Goal: Information Seeking & Learning: Learn about a topic

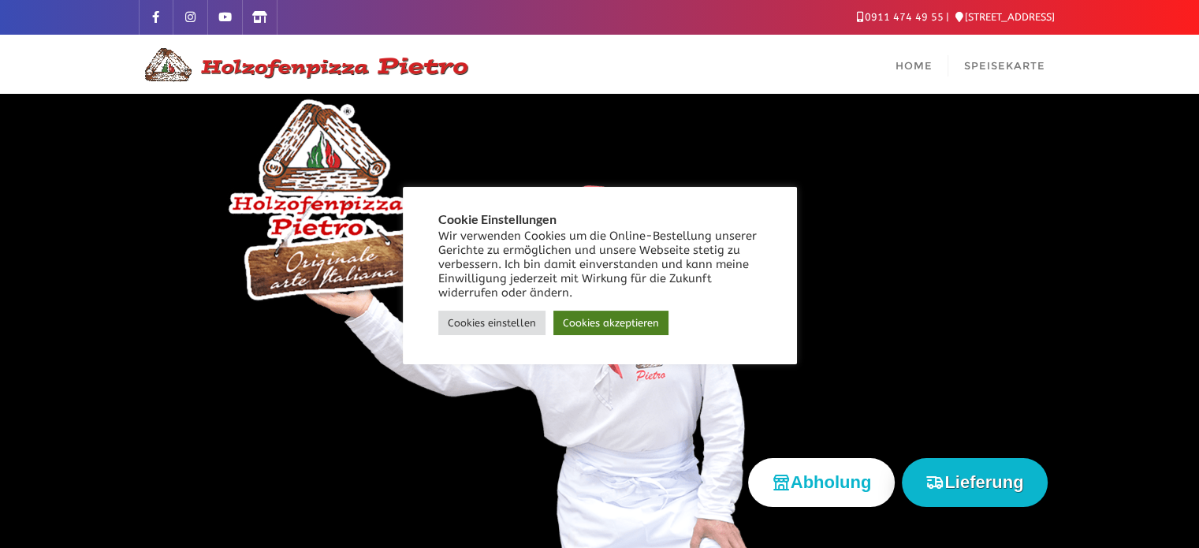
click at [634, 318] on link "Cookies akzeptieren" at bounding box center [610, 323] width 115 height 24
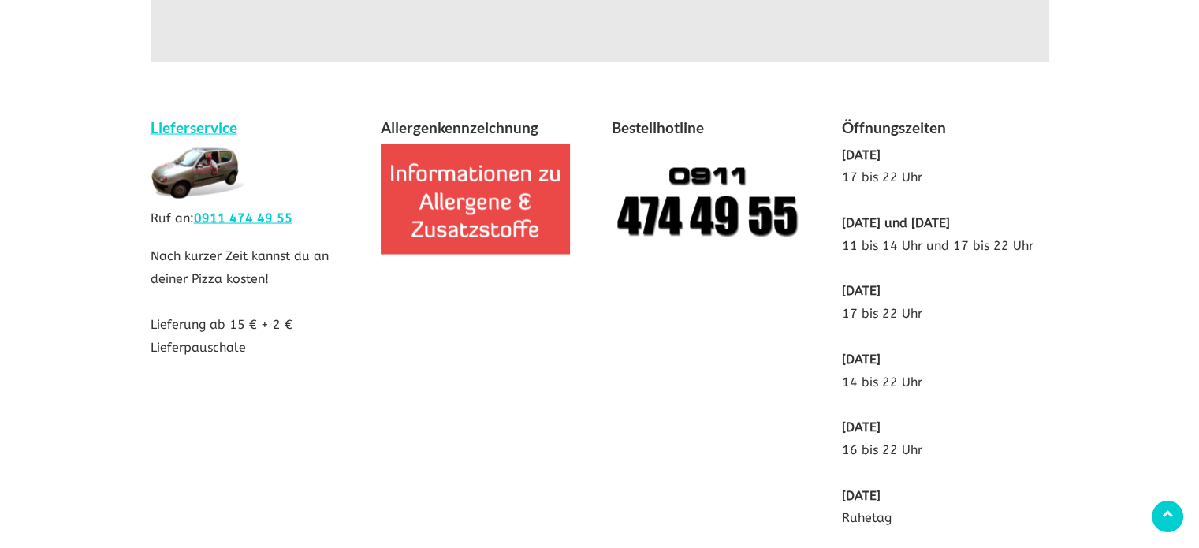
scroll to position [3144, 0]
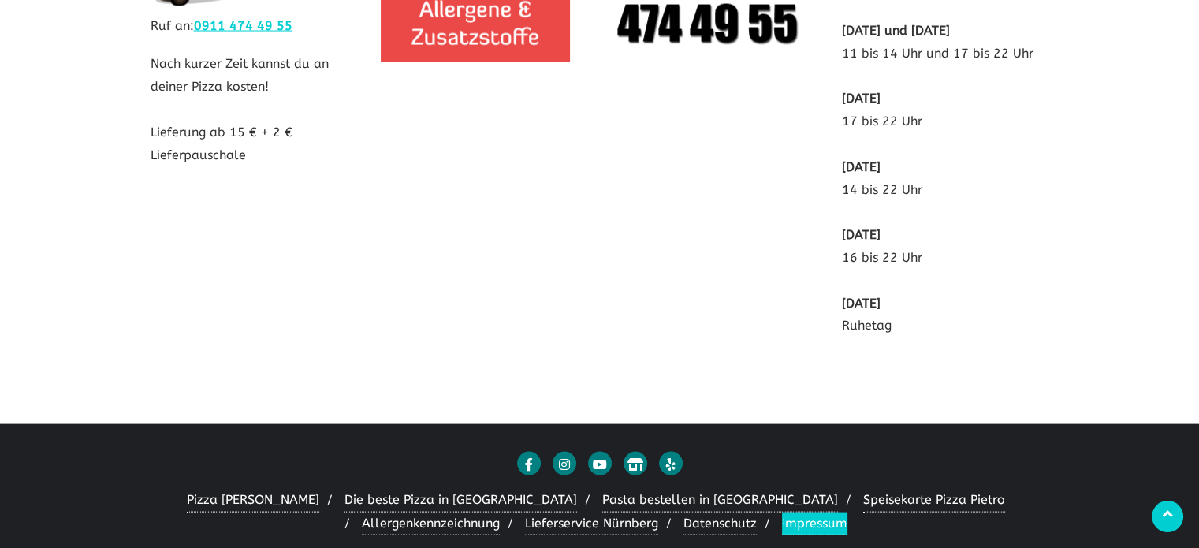
click at [782, 512] on link "Impressum" at bounding box center [814, 524] width 65 height 24
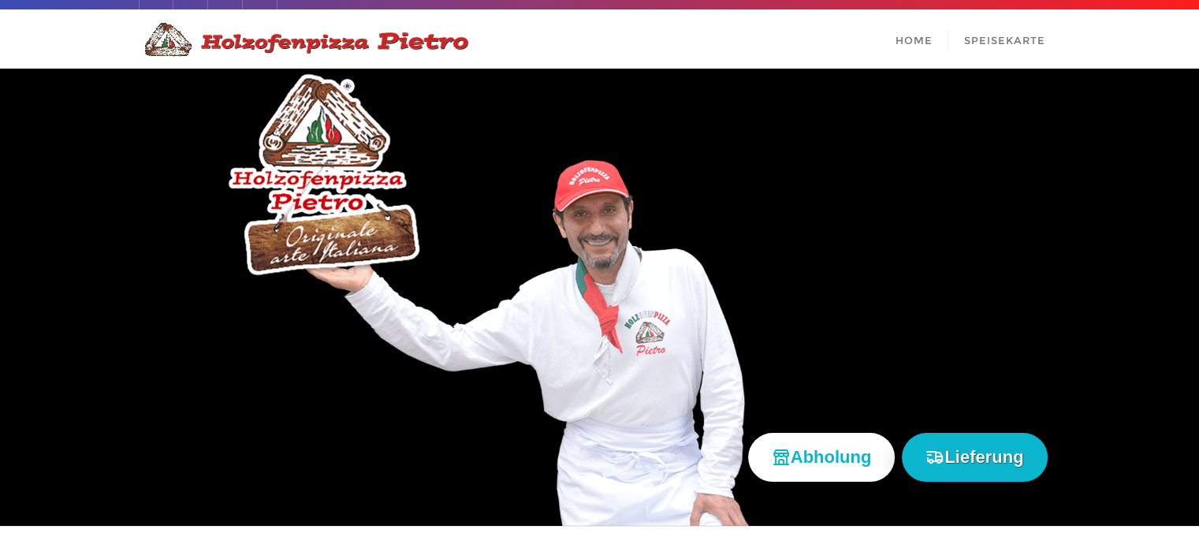
scroll to position [0, 0]
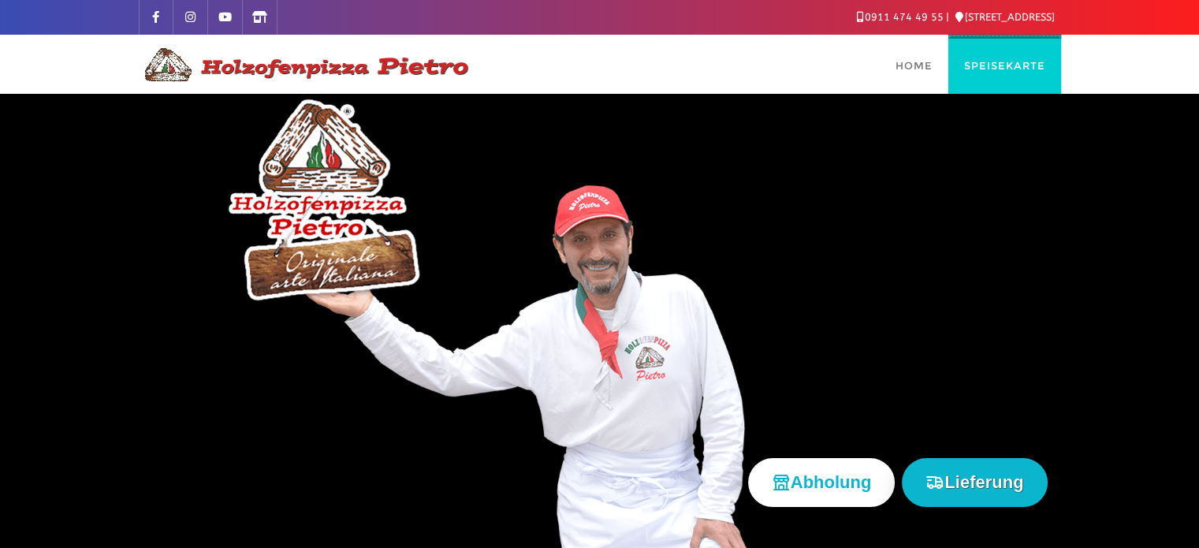
drag, startPoint x: 1010, startPoint y: 59, endPoint x: 1047, endPoint y: 71, distance: 38.9
click at [1010, 59] on span "Speisekarte" at bounding box center [1004, 65] width 81 height 13
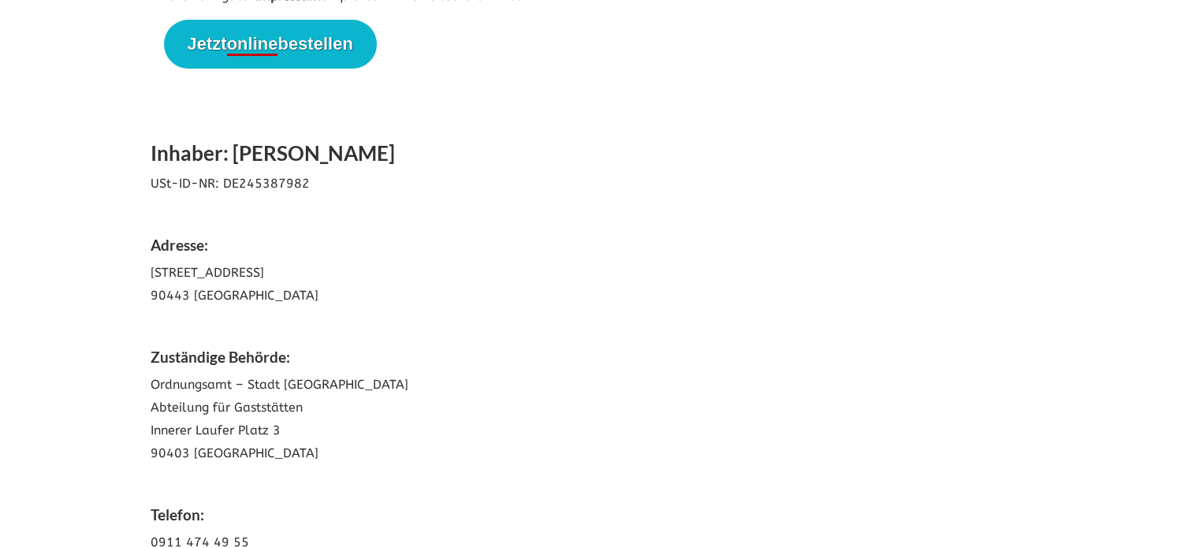
scroll to position [26, 0]
